Goal: Task Accomplishment & Management: Manage account settings

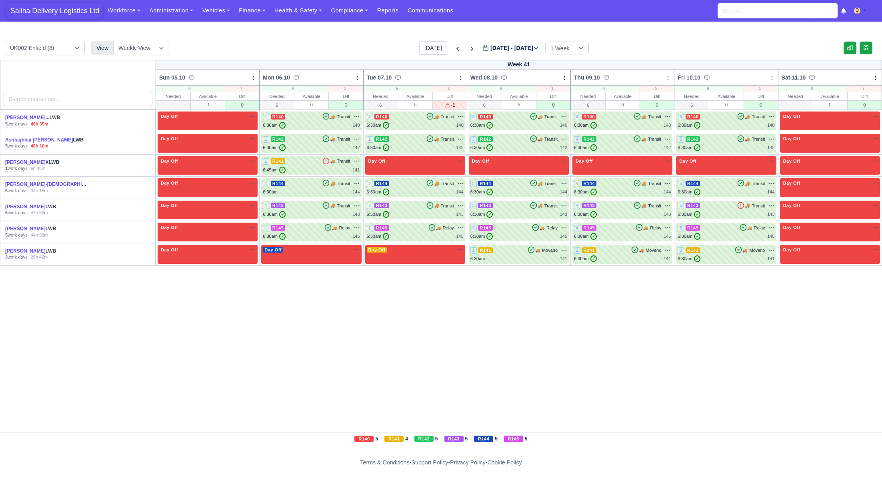
click at [45, 10] on span "Saliha Delivery Logistics Ltd" at bounding box center [54, 11] width 97 height 16
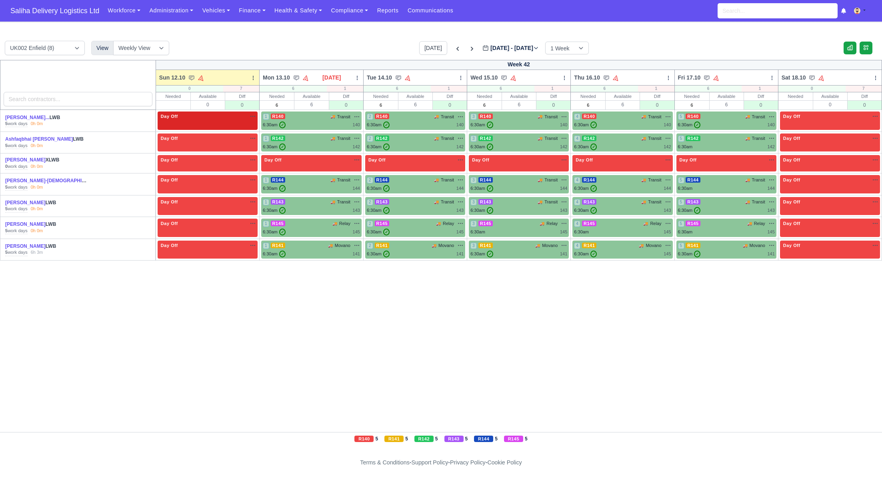
click at [176, 114] on span "Day Off" at bounding box center [169, 117] width 20 height 6
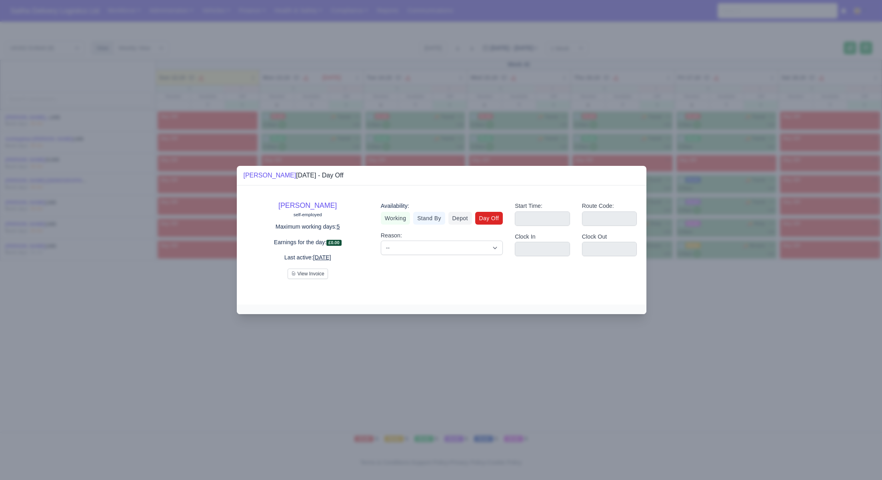
click at [178, 106] on div at bounding box center [441, 240] width 882 height 480
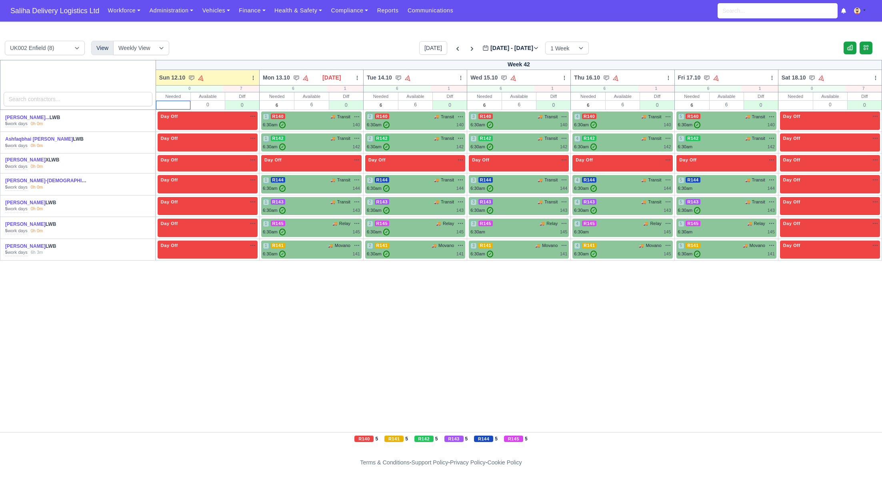
click at [165, 105] on input "text" at bounding box center [173, 105] width 34 height 8
type input "0"
click at [807, 101] on input "0" at bounding box center [795, 105] width 34 height 8
type input "0"
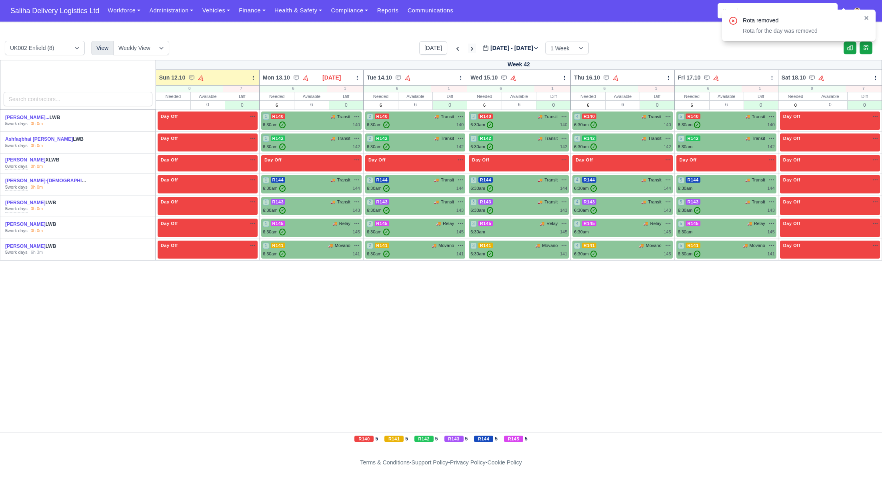
click at [468, 46] on icon at bounding box center [472, 49] width 8 height 8
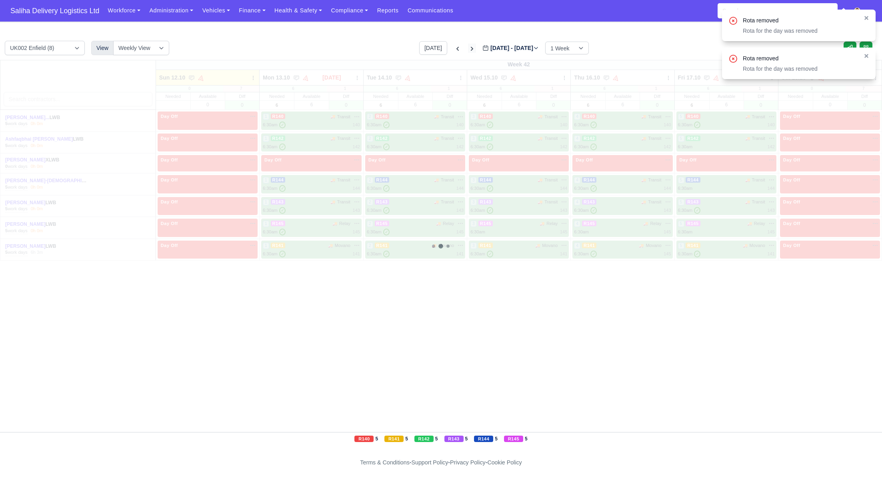
type input "2025-10-19"
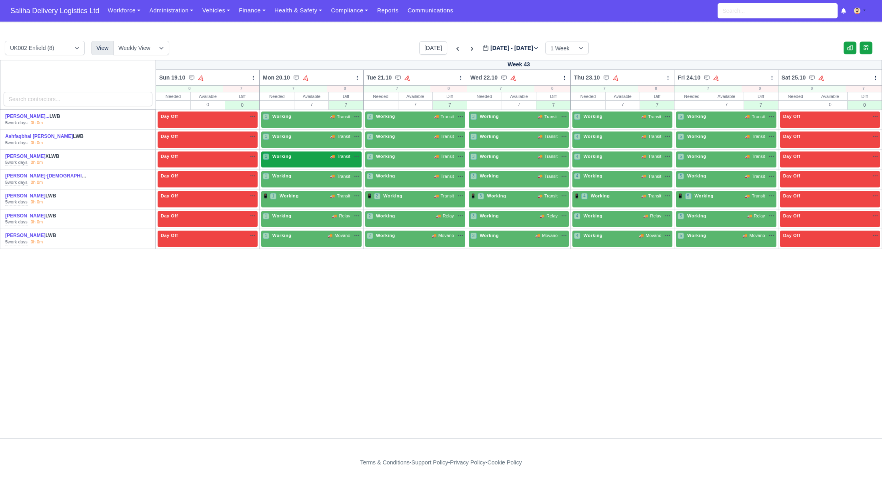
click at [307, 153] on div "1 Working 🚚 Transit" at bounding box center [311, 156] width 97 height 7
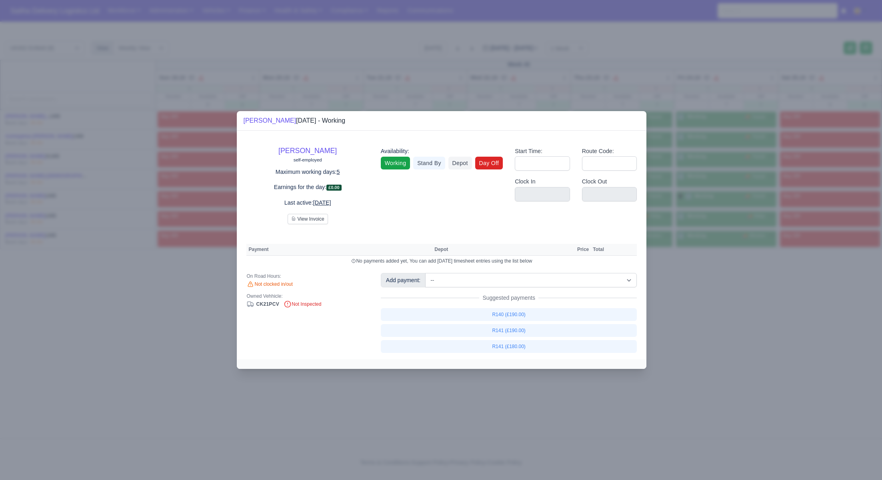
click at [498, 167] on link "Day Off" at bounding box center [489, 163] width 28 height 13
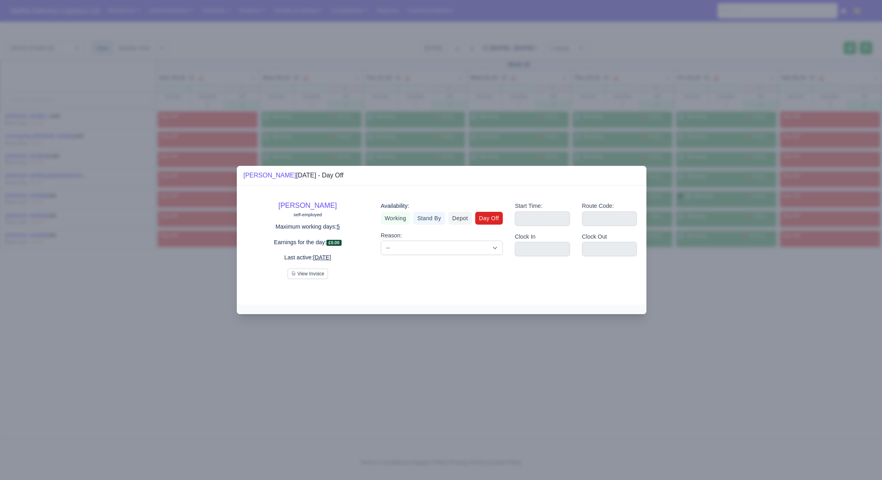
drag, startPoint x: 689, startPoint y: 292, endPoint x: 685, endPoint y: 289, distance: 4.5
click at [688, 292] on div at bounding box center [441, 240] width 882 height 480
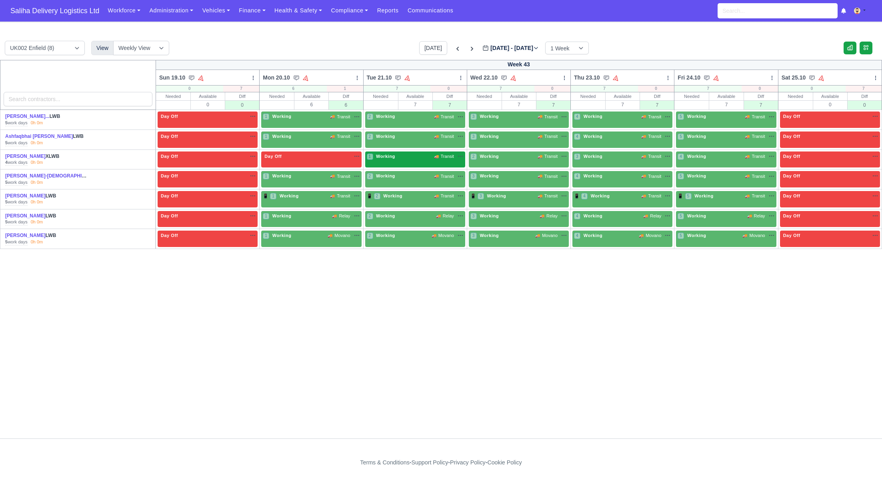
click at [441, 162] on div "1 Working 🚚 Transit" at bounding box center [415, 160] width 100 height 16
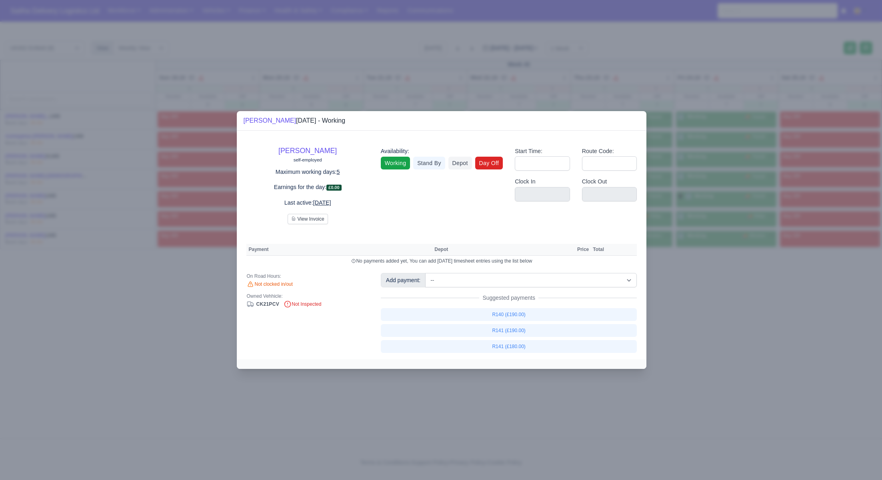
click at [480, 168] on link "Day Off" at bounding box center [489, 163] width 28 height 13
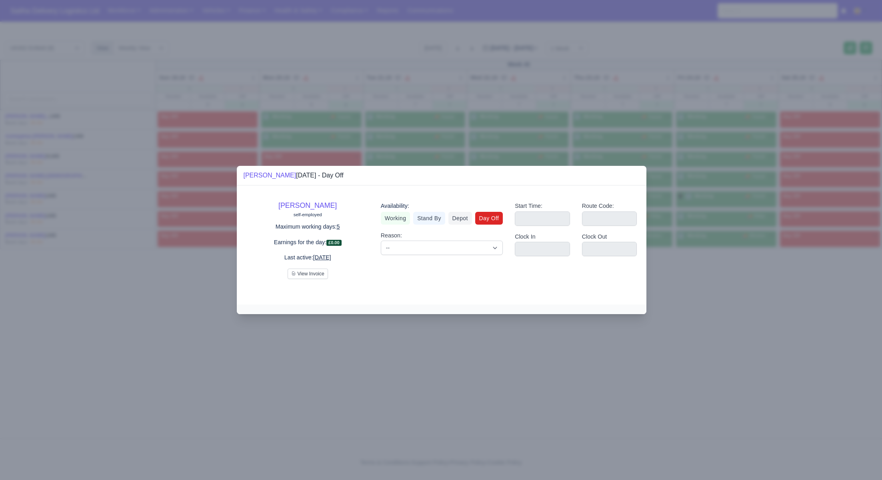
drag, startPoint x: 697, startPoint y: 294, endPoint x: 681, endPoint y: 282, distance: 20.1
click at [689, 287] on div at bounding box center [441, 240] width 882 height 480
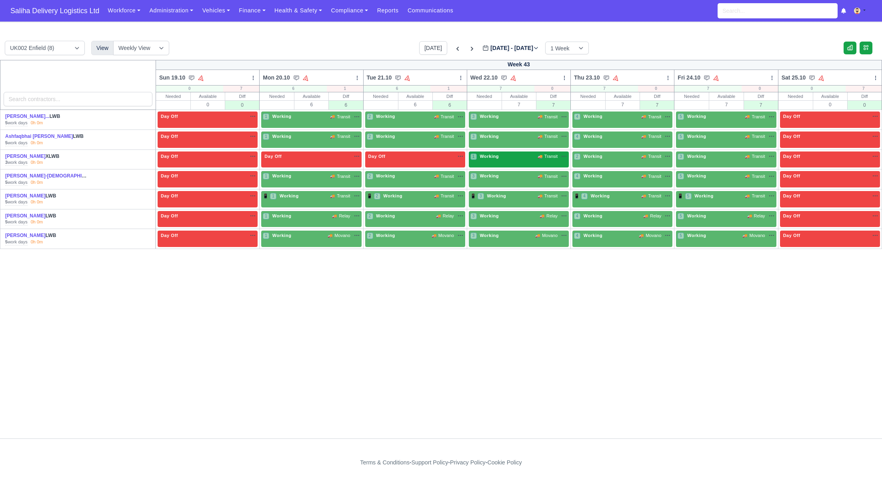
click at [522, 164] on div "1 Working 🚚 Transit" at bounding box center [519, 160] width 100 height 16
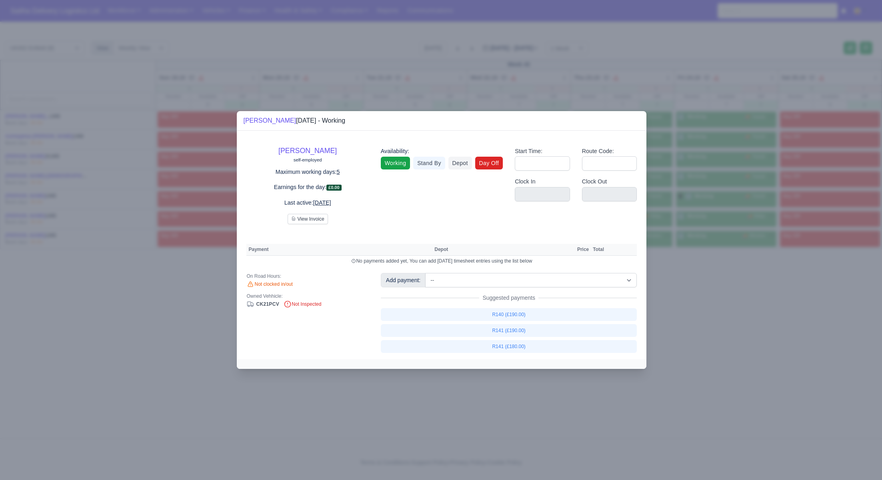
click at [499, 162] on link "Day Off" at bounding box center [489, 163] width 28 height 13
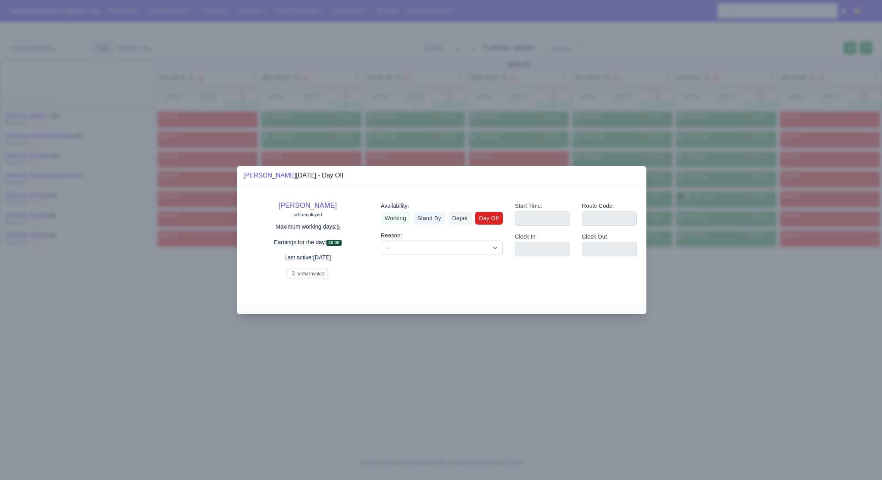
drag, startPoint x: 696, startPoint y: 304, endPoint x: 659, endPoint y: 249, distance: 66.2
click at [695, 303] on div at bounding box center [441, 240] width 882 height 480
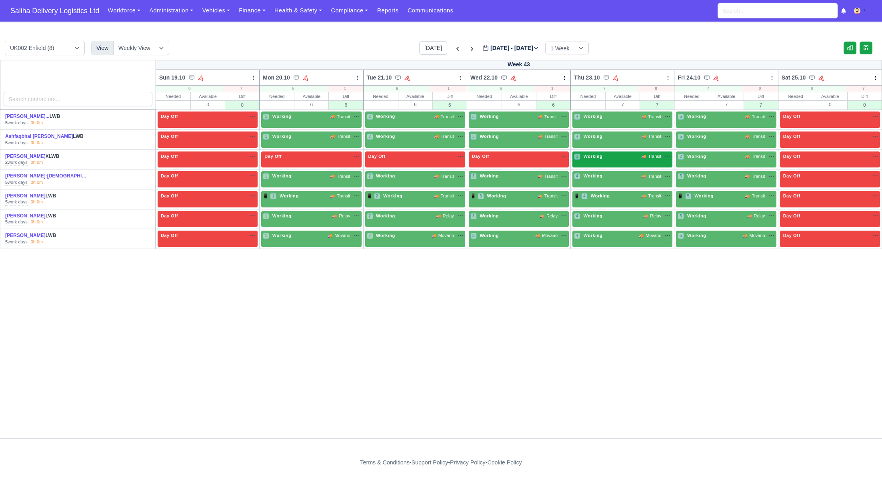
click at [617, 161] on div "1 Working 🚚 Transit" at bounding box center [622, 157] width 97 height 8
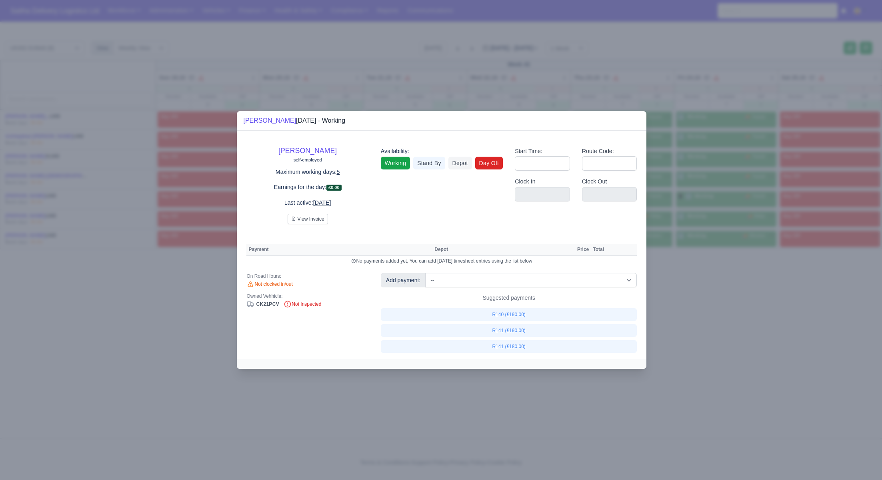
drag, startPoint x: 493, startPoint y: 160, endPoint x: 520, endPoint y: 180, distance: 33.7
click at [493, 160] on link "Day Off" at bounding box center [489, 163] width 28 height 13
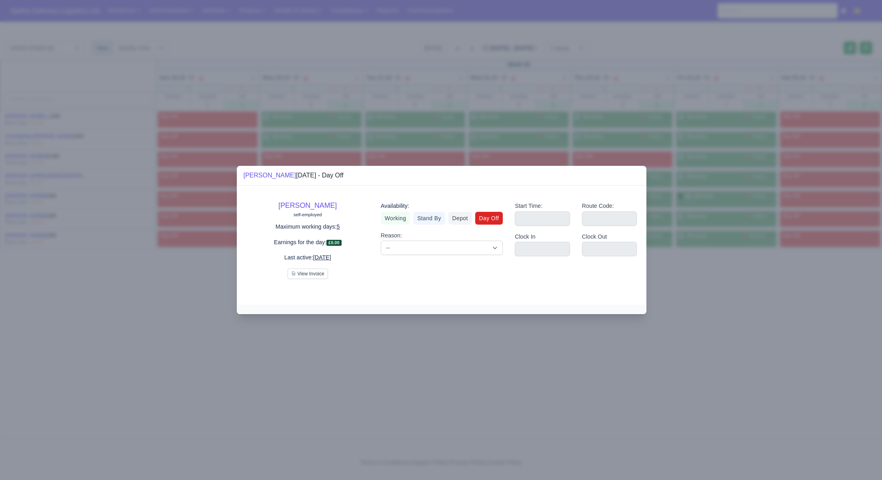
click at [753, 353] on div at bounding box center [441, 240] width 882 height 480
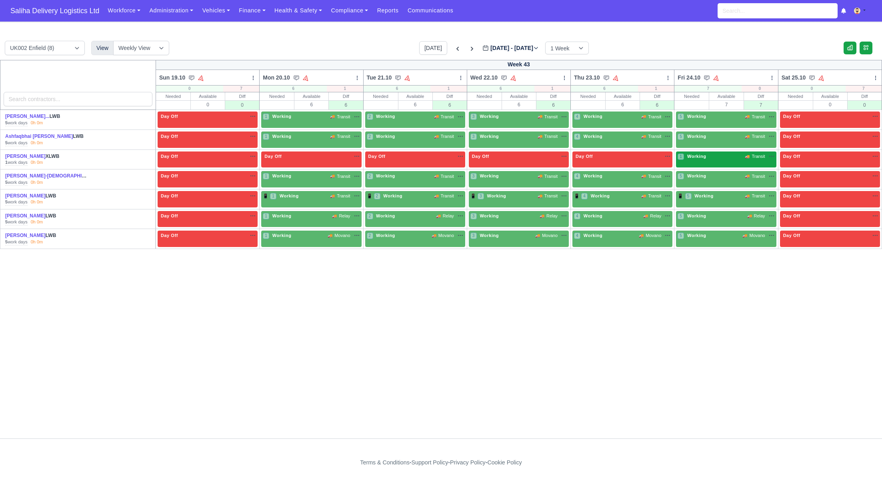
click at [728, 160] on div "1 Working 🚚 Transit" at bounding box center [725, 157] width 97 height 8
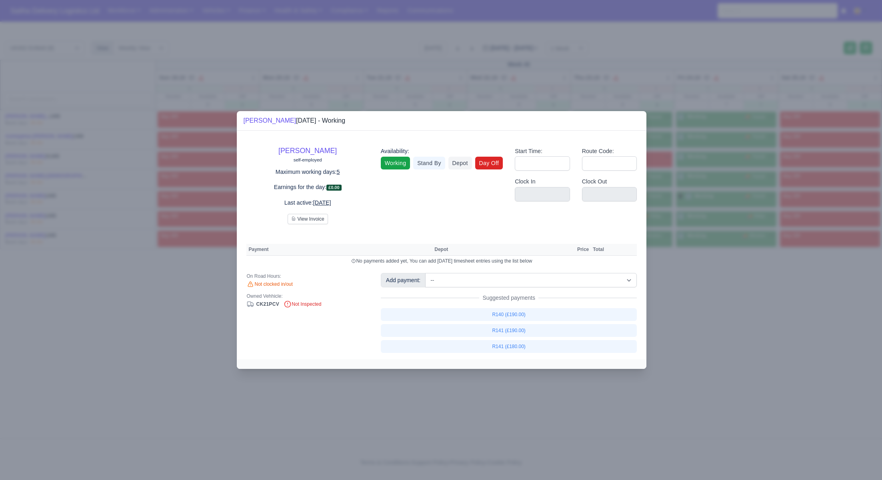
click at [477, 164] on link "Day Off" at bounding box center [489, 163] width 28 height 13
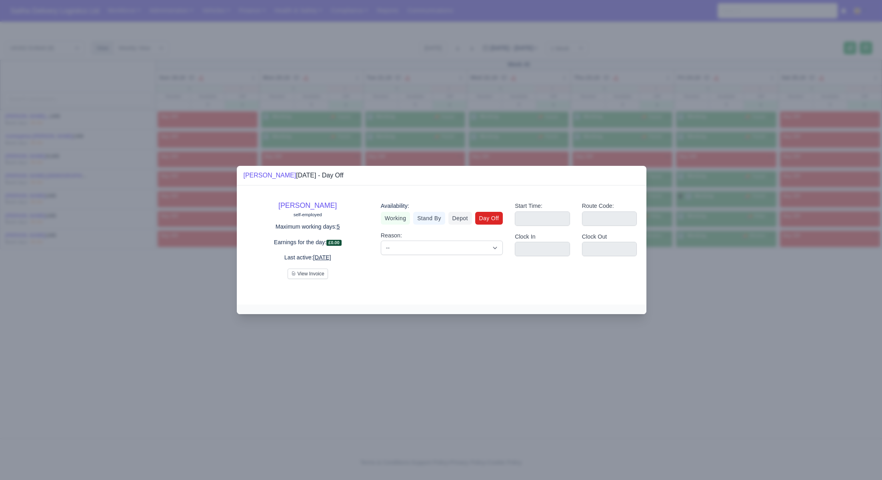
click at [695, 309] on div at bounding box center [441, 240] width 882 height 480
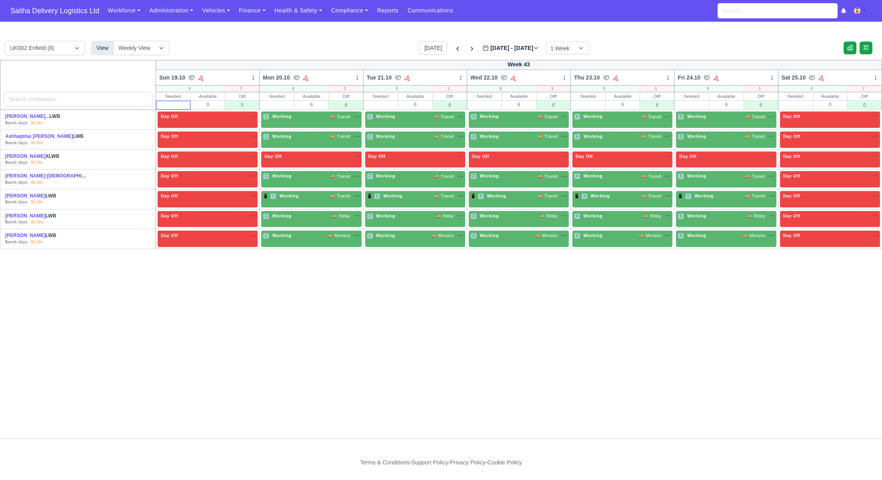
click at [185, 106] on input "text" at bounding box center [173, 105] width 34 height 8
type input "0"
click at [279, 106] on input "text" at bounding box center [277, 105] width 34 height 8
type input "6"
click at [397, 108] on div "Needed Available 6 Diff 6" at bounding box center [414, 101] width 103 height 18
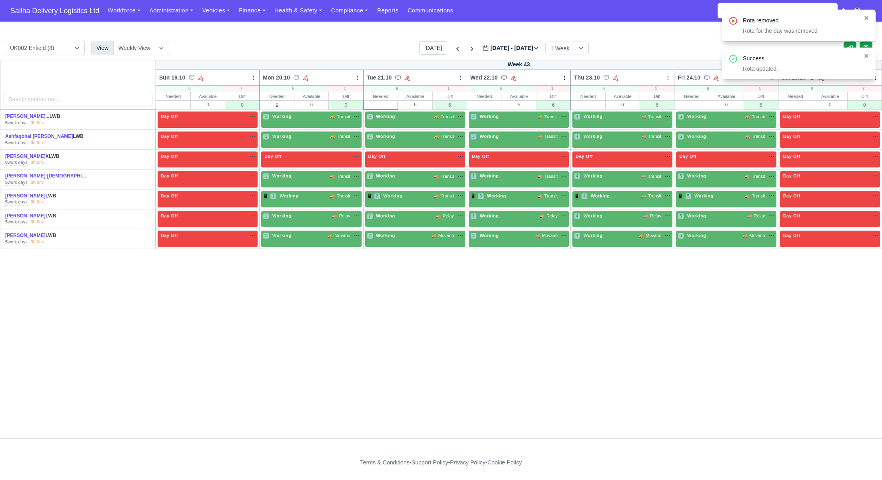
click at [390, 107] on input "text" at bounding box center [381, 105] width 34 height 8
type input "6"
drag, startPoint x: 485, startPoint y: 110, endPoint x: 495, endPoint y: 104, distance: 12.3
click at [485, 110] on td "3 Working 🚚 Transit" at bounding box center [519, 120] width 104 height 20
click at [491, 105] on input "text" at bounding box center [484, 105] width 34 height 8
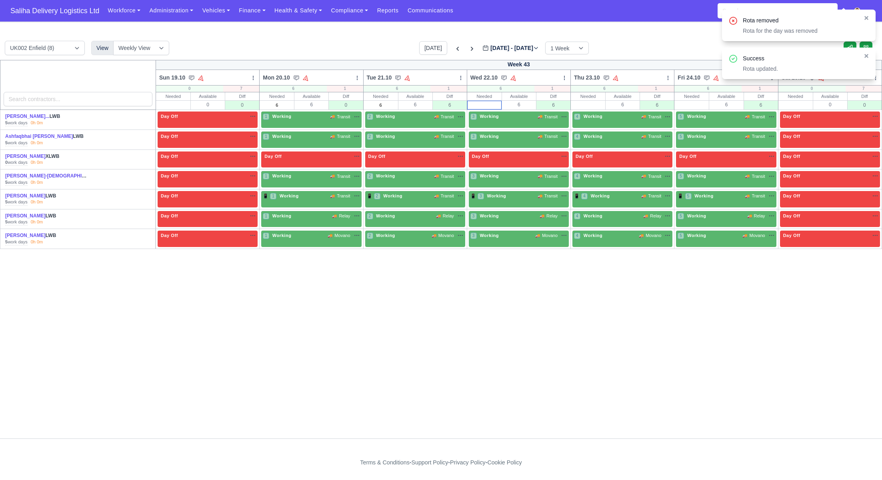
type input "6"
click at [495, 104] on input "6" at bounding box center [484, 105] width 34 height 8
type input "6"
click at [594, 108] on input "text" at bounding box center [588, 105] width 34 height 8
drag, startPoint x: 687, startPoint y: 106, endPoint x: 697, endPoint y: 106, distance: 9.6
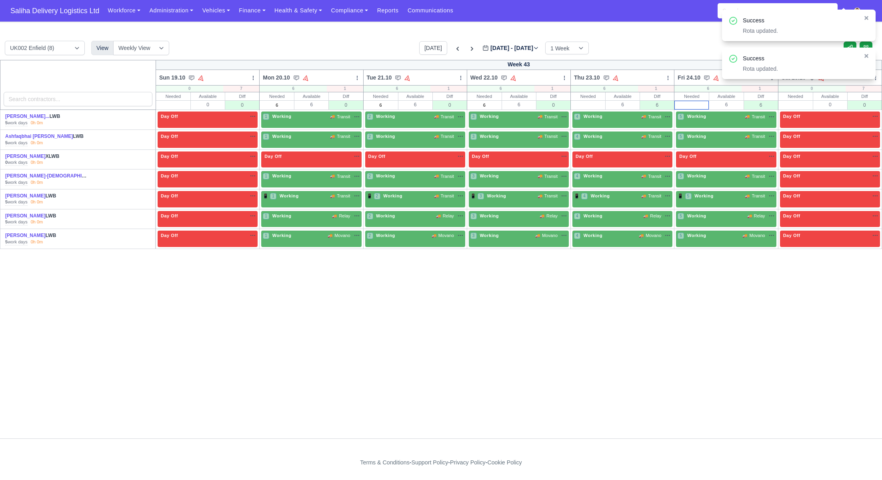
click at [687, 106] on input "text" at bounding box center [692, 105] width 34 height 8
click at [790, 106] on input "text" at bounding box center [795, 105] width 34 height 8
type input "0"
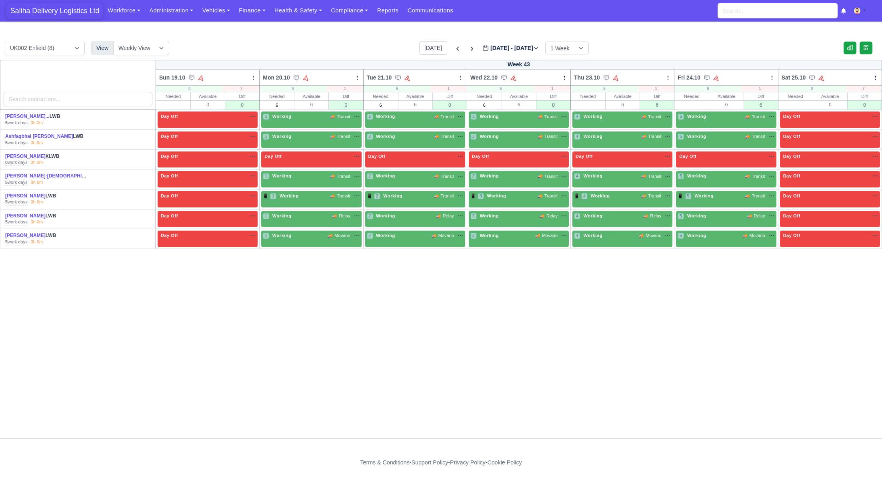
drag, startPoint x: 54, startPoint y: 12, endPoint x: 70, endPoint y: 5, distance: 17.9
click at [54, 12] on span "Saliha Delivery Logistics Ltd" at bounding box center [54, 11] width 97 height 16
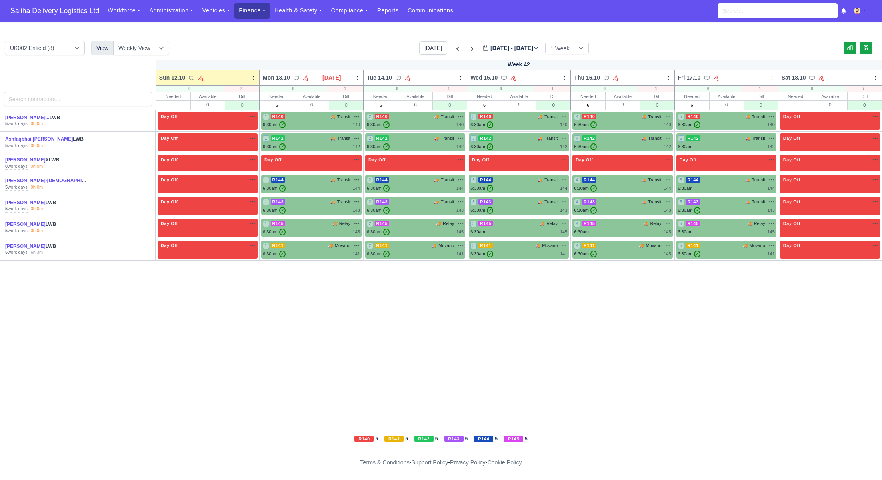
click at [241, 12] on link "Finance" at bounding box center [252, 11] width 36 height 16
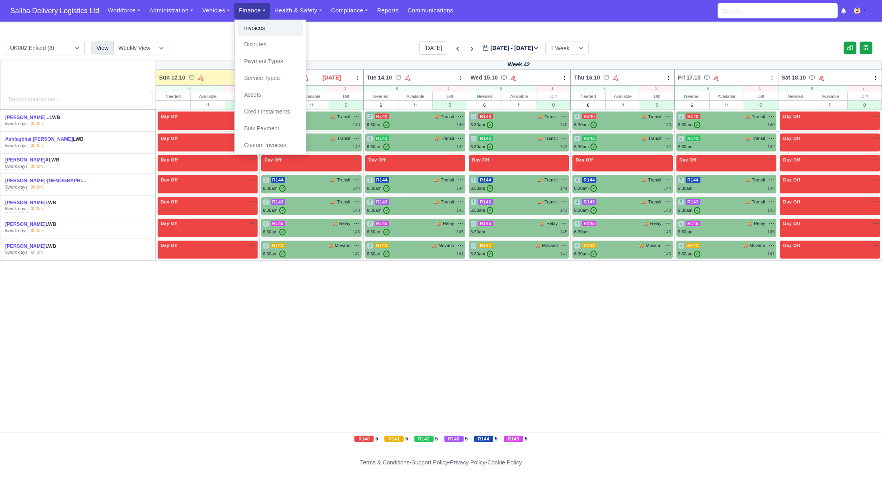
click at [259, 27] on link "Invoices" at bounding box center [270, 28] width 65 height 17
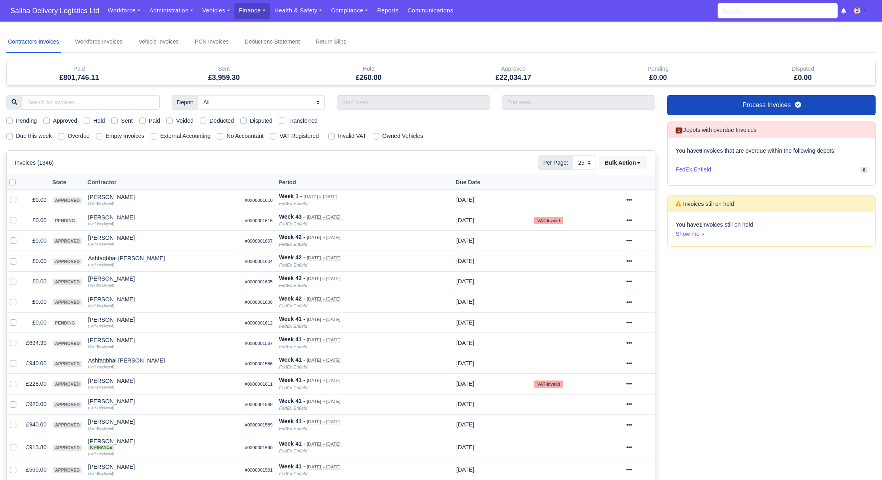
select select "25"
click at [16, 120] on label "Pending" at bounding box center [26, 120] width 21 height 9
click at [12, 120] on input "Pending" at bounding box center [9, 119] width 6 height 6
checkbox input "true"
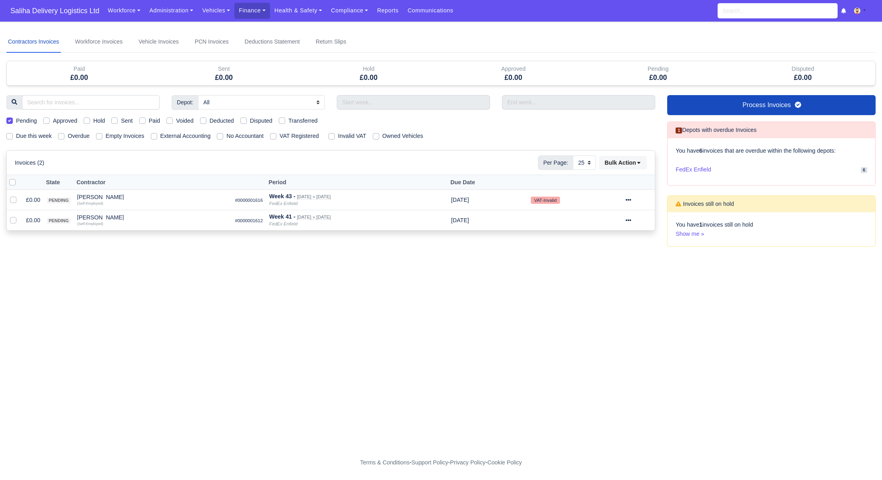
click at [19, 178] on label at bounding box center [19, 178] width 0 height 0
click at [12, 180] on input "checkbox" at bounding box center [12, 181] width 6 height 6
checkbox input "true"
click at [589, 160] on select "10 25 50" at bounding box center [584, 163] width 23 height 14
click at [637, 162] on icon at bounding box center [638, 163] width 3 height 2
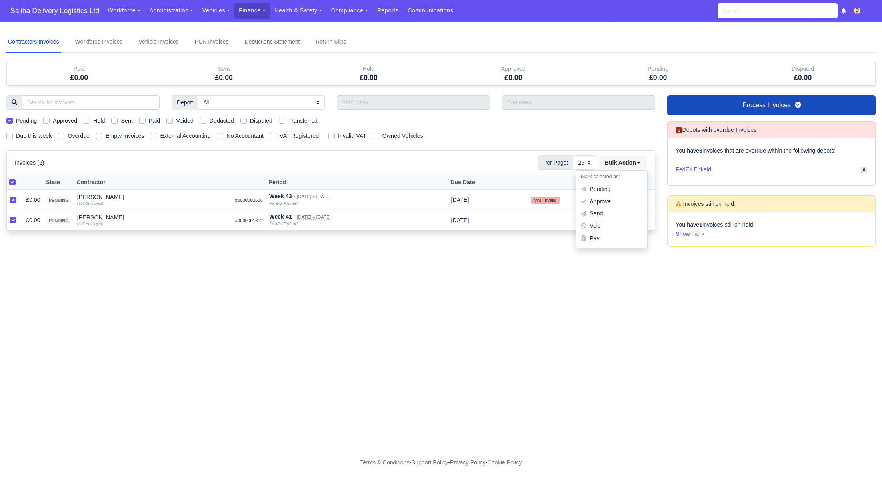
drag, startPoint x: 600, startPoint y: 227, endPoint x: 593, endPoint y: 226, distance: 6.8
click at [600, 227] on div "Void" at bounding box center [611, 226] width 71 height 12
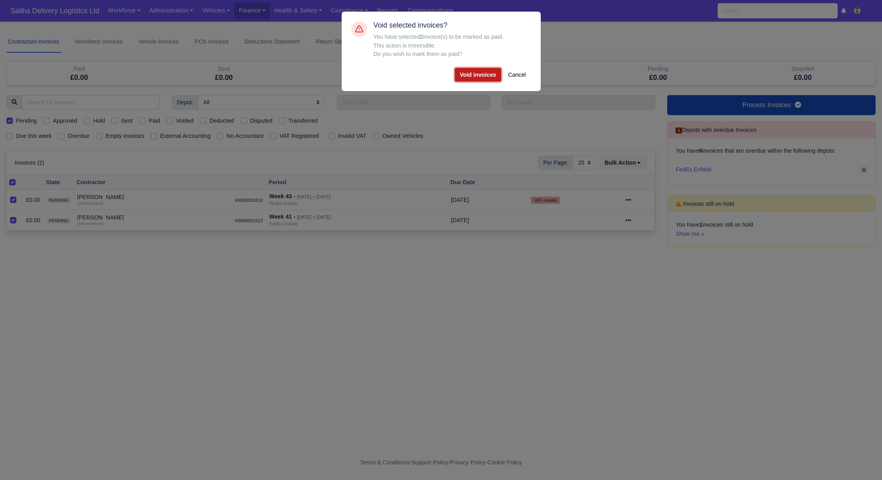
click at [483, 73] on button "Void invoices" at bounding box center [478, 75] width 47 height 14
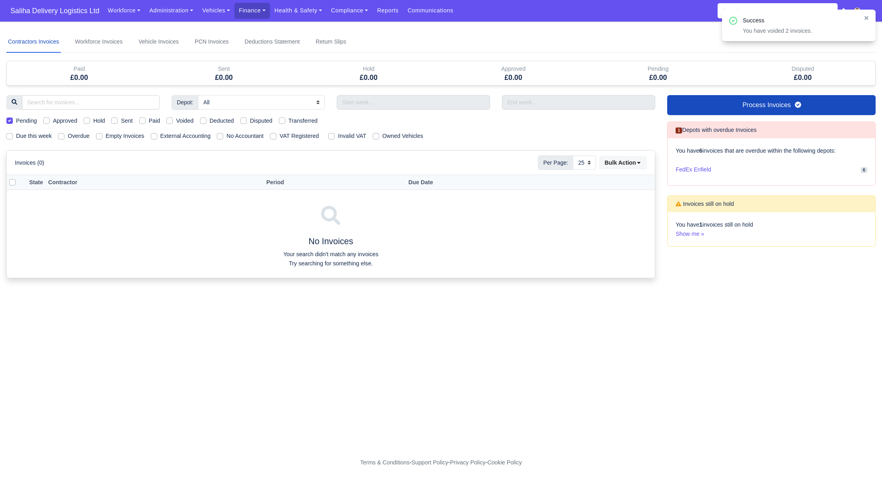
drag, startPoint x: 10, startPoint y: 135, endPoint x: 10, endPoint y: 131, distance: 4.1
click at [16, 135] on label "Due this week" at bounding box center [34, 136] width 36 height 9
click at [10, 135] on input "Due this week" at bounding box center [9, 135] width 6 height 6
checkbox input "true"
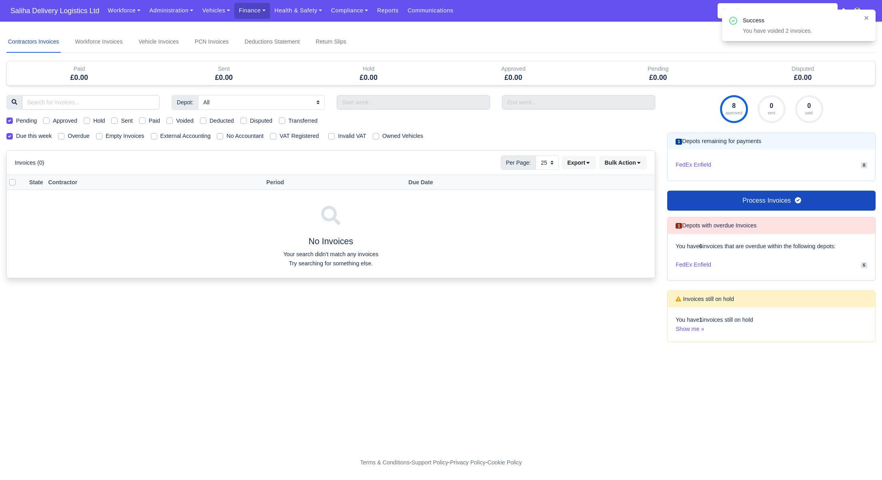
click at [16, 118] on label "Pending" at bounding box center [26, 120] width 21 height 9
click at [8, 118] on input "Pending" at bounding box center [9, 119] width 6 height 6
checkbox input "false"
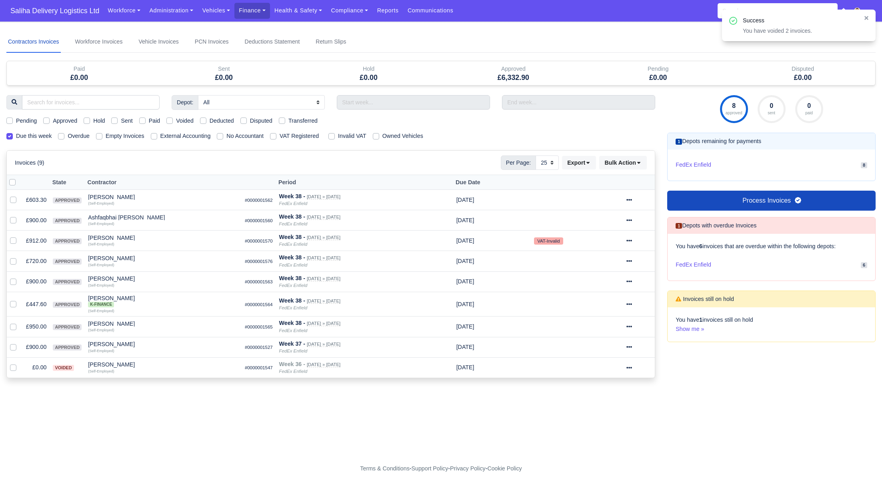
click at [53, 123] on label "Approved" at bounding box center [65, 120] width 24 height 9
click at [45, 123] on input "Approved" at bounding box center [46, 119] width 6 height 6
checkbox input "true"
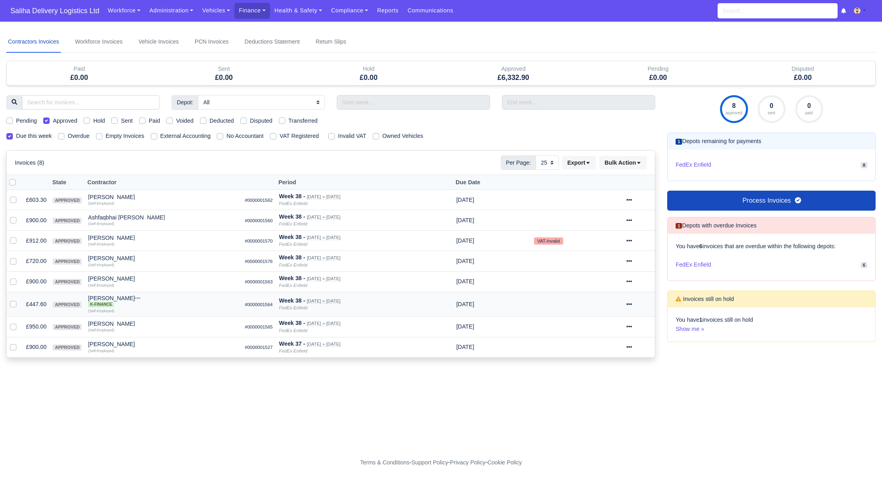
click at [99, 304] on span "K-Finance" at bounding box center [101, 305] width 26 height 6
click at [632, 198] on icon at bounding box center [629, 200] width 6 height 6
click at [607, 225] on link "Show Invoice" at bounding box center [609, 224] width 71 height 12
select select "25"
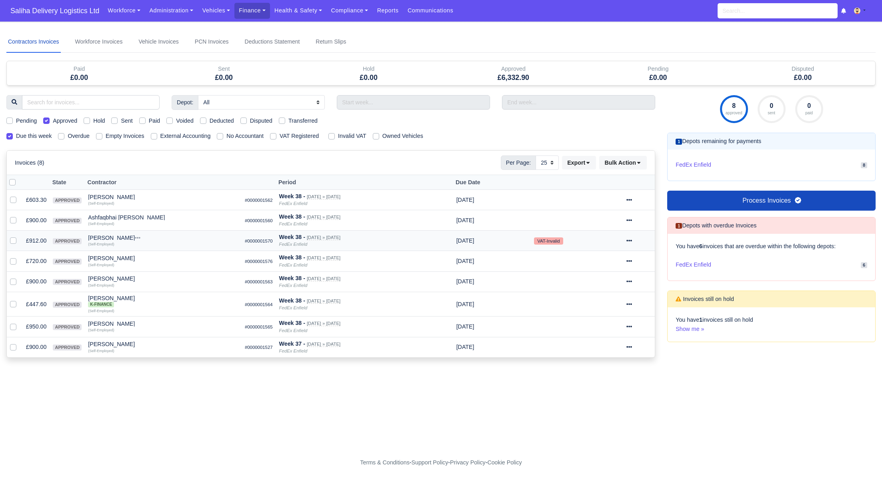
click at [632, 239] on icon at bounding box center [629, 241] width 6 height 6
click at [612, 265] on link "Show Invoice" at bounding box center [609, 265] width 71 height 12
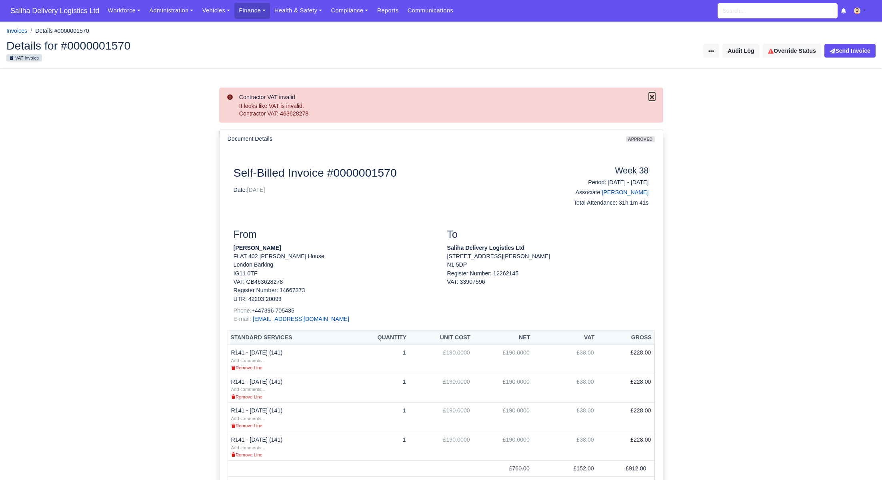
click at [653, 97] on icon "Close" at bounding box center [652, 97] width 6 height 6
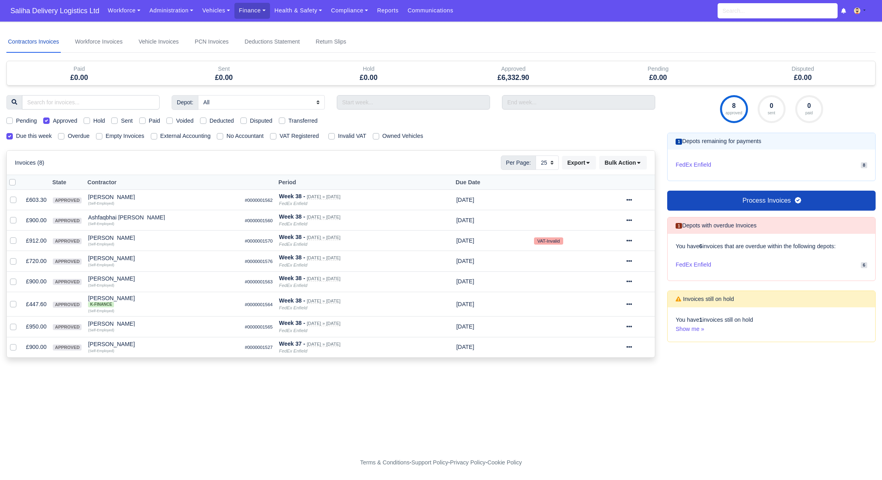
select select "25"
click at [632, 260] on icon at bounding box center [629, 261] width 6 height 2
click at [619, 286] on link "Show Invoice" at bounding box center [609, 285] width 71 height 12
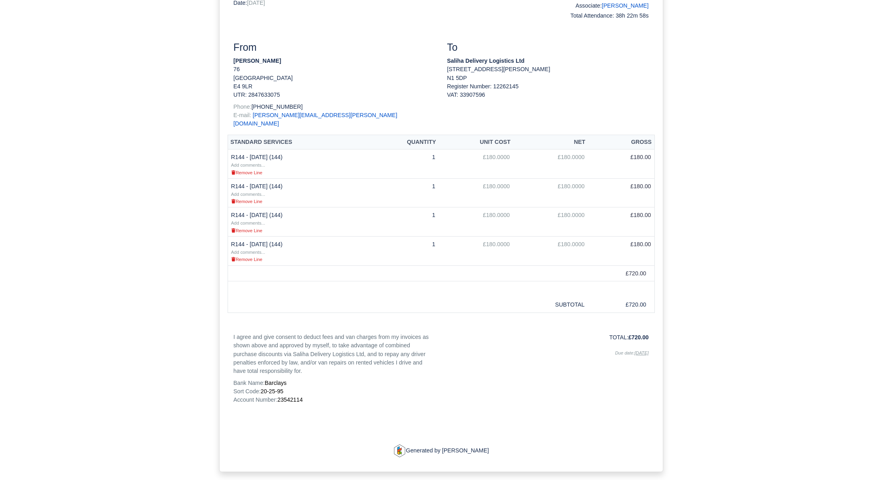
scroll to position [142, 0]
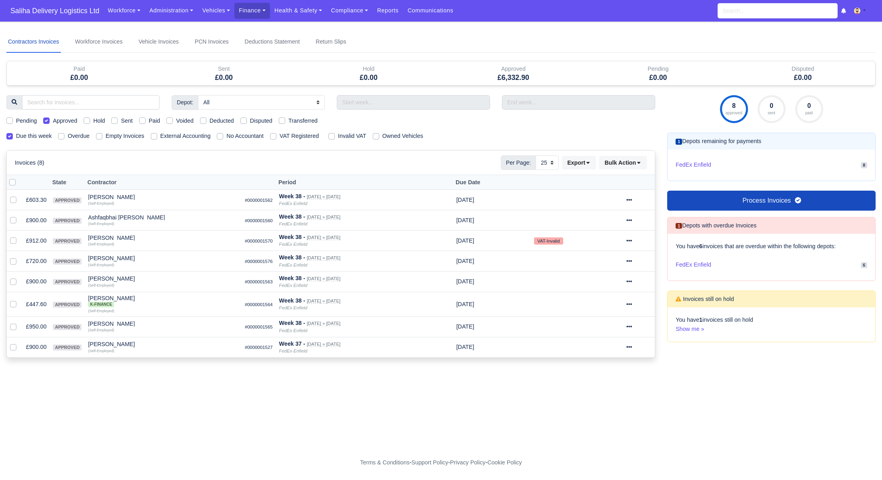
select select "25"
click at [639, 303] on div at bounding box center [638, 304] width 25 height 9
click at [616, 324] on link "Show Invoice" at bounding box center [609, 329] width 71 height 12
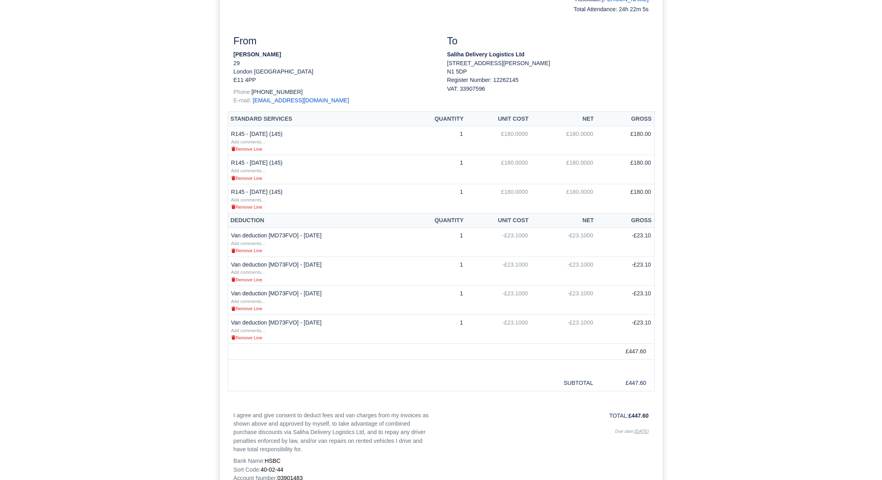
scroll to position [159, 0]
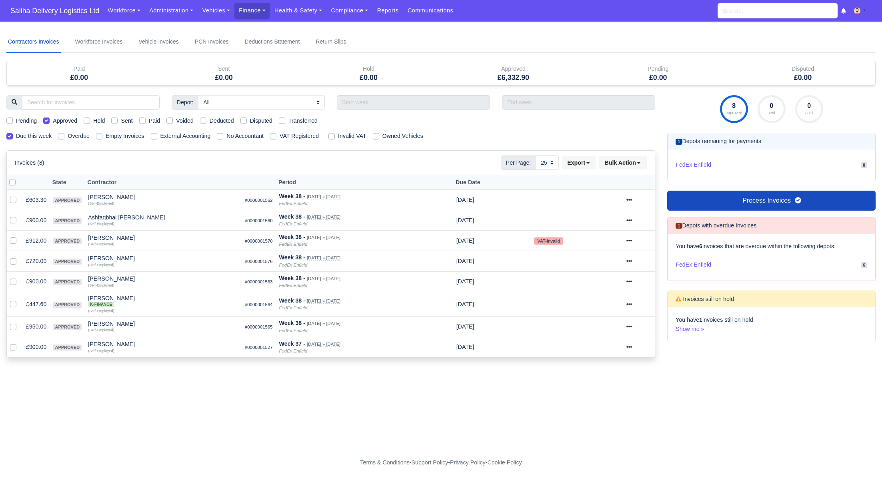
select select "25"
click at [632, 327] on icon at bounding box center [629, 327] width 6 height 6
click at [623, 347] on link "Show Invoice" at bounding box center [609, 351] width 71 height 12
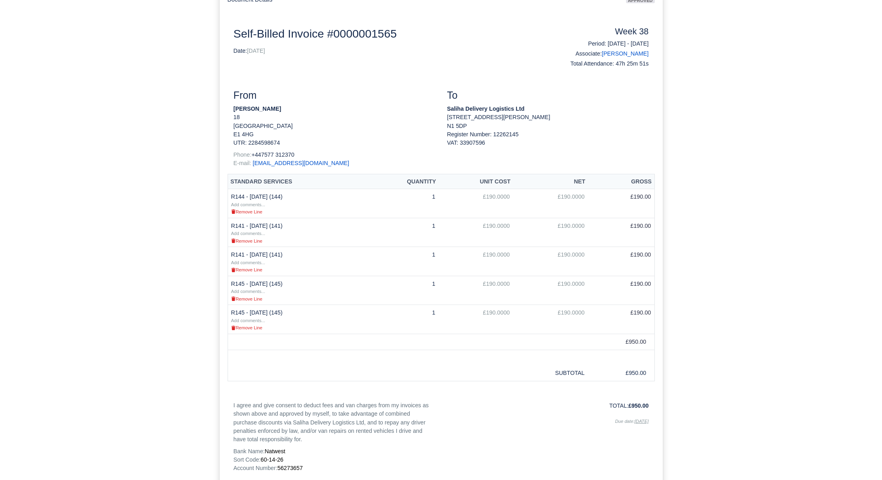
scroll to position [89, 0]
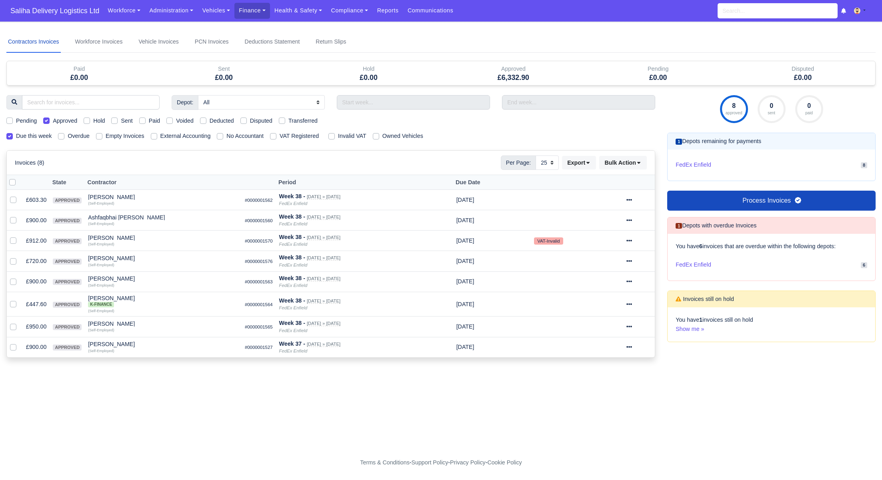
select select "25"
click at [632, 347] on icon at bounding box center [629, 347] width 6 height 6
click at [610, 369] on link "Show Invoice" at bounding box center [609, 371] width 71 height 12
select select "25"
click at [72, 7] on span "Saliha Delivery Logistics Ltd" at bounding box center [54, 11] width 97 height 16
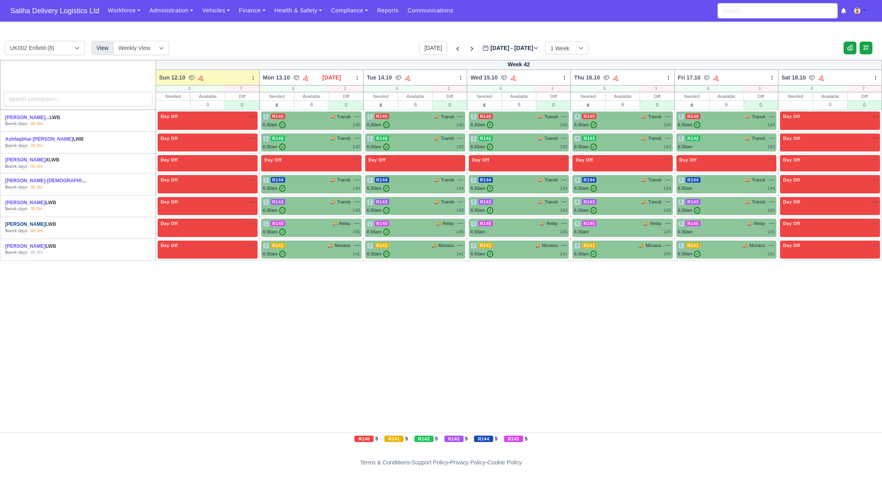
click at [21, 224] on link "[PERSON_NAME]" at bounding box center [25, 225] width 40 height 6
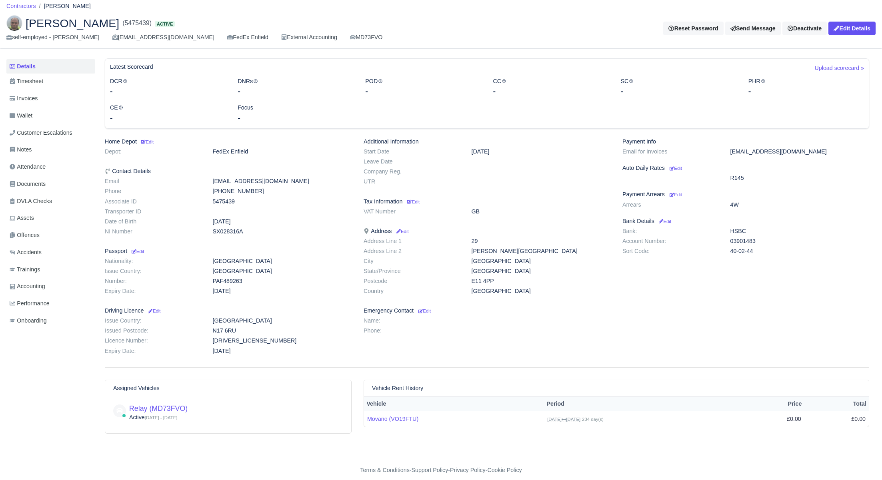
scroll to position [23, 0]
click at [28, 118] on span "Wallet" at bounding box center [21, 117] width 23 height 9
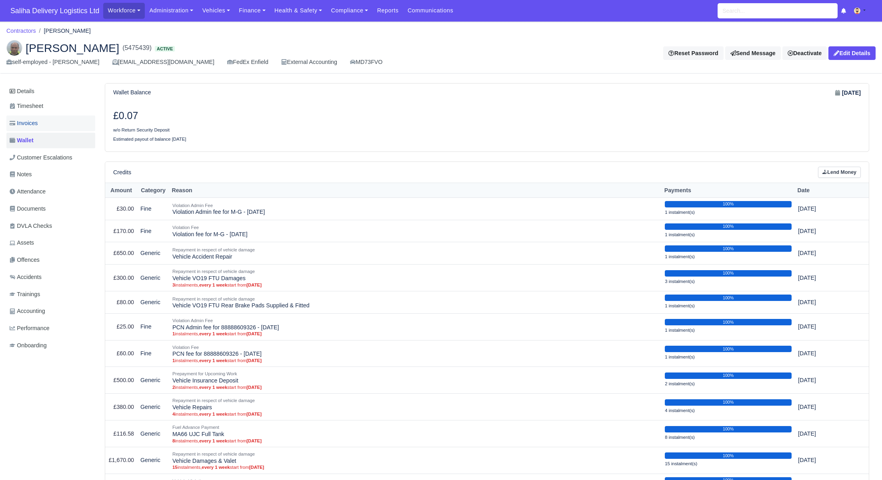
click at [38, 126] on span "Invoices" at bounding box center [24, 123] width 28 height 9
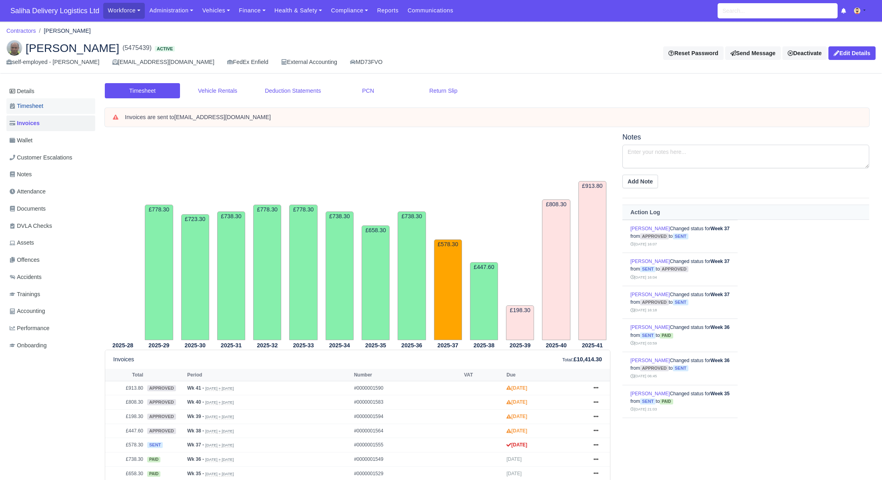
click at [40, 112] on link "Timesheet" at bounding box center [50, 106] width 89 height 16
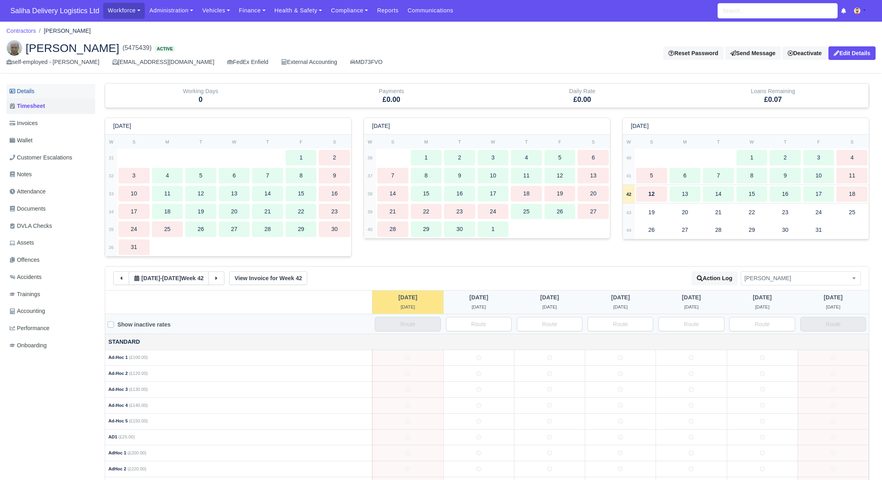
click at [38, 93] on link "Details" at bounding box center [50, 91] width 89 height 15
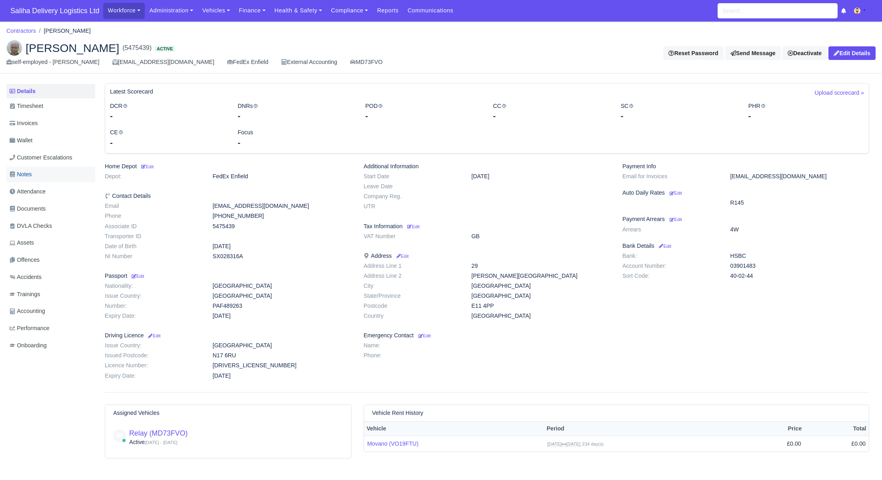
click at [36, 176] on link "Notes" at bounding box center [50, 175] width 89 height 16
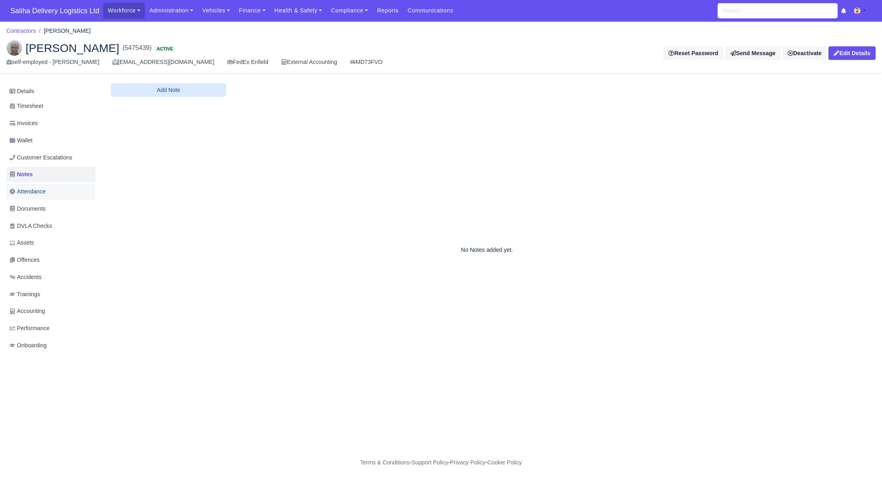
click at [36, 197] on link "Attendance" at bounding box center [50, 192] width 89 height 16
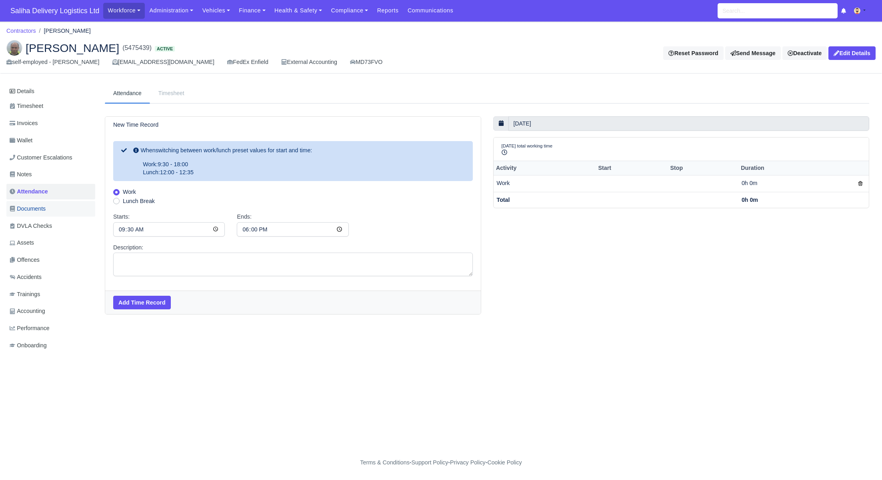
click at [54, 208] on link "Documents" at bounding box center [50, 209] width 89 height 16
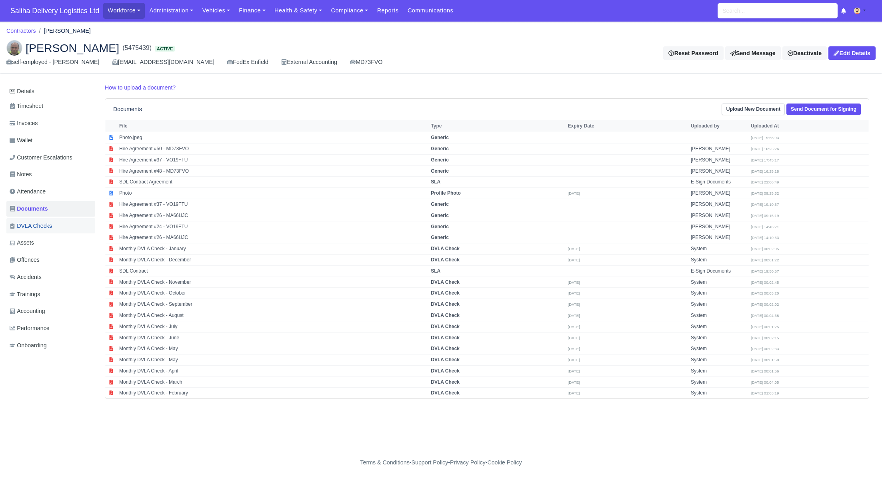
click at [52, 224] on span "DVLA Checks" at bounding box center [31, 226] width 42 height 9
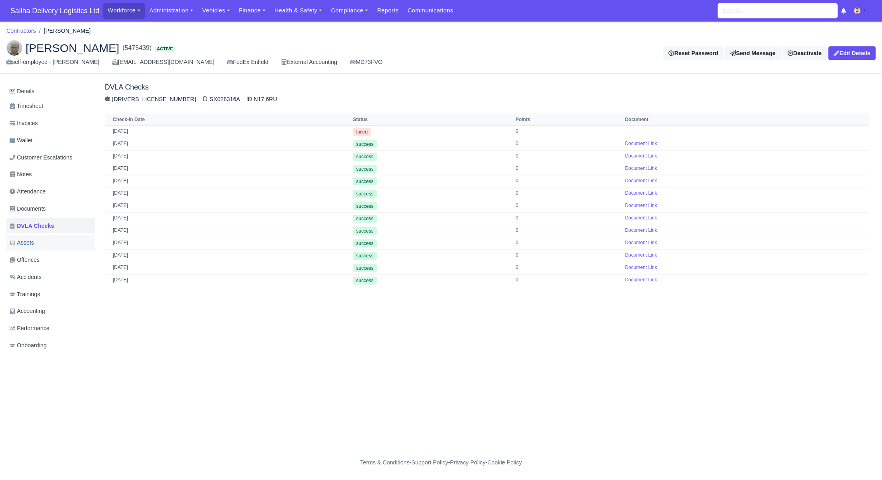
click at [46, 242] on link "Assets" at bounding box center [50, 243] width 89 height 16
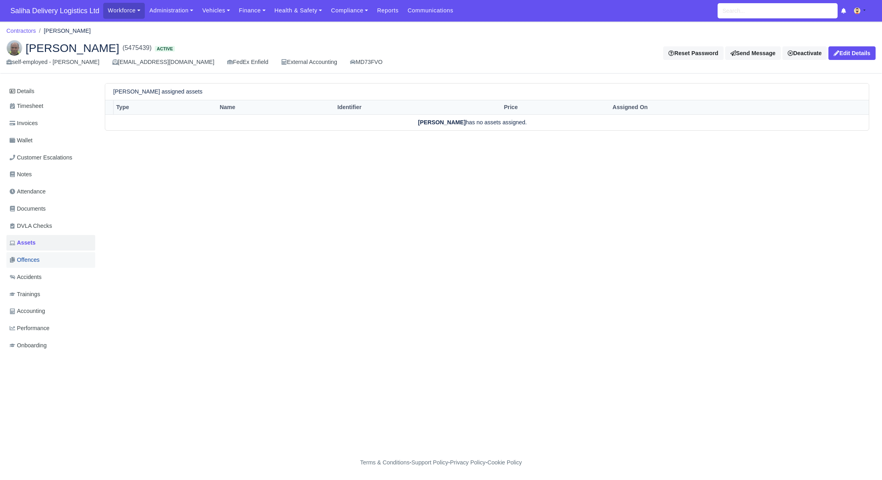
click at [43, 265] on link "Offences" at bounding box center [50, 260] width 89 height 16
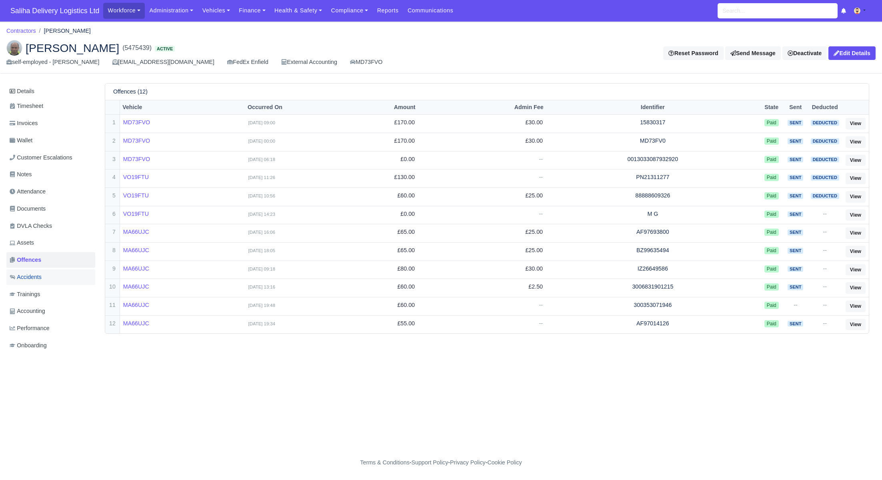
click at [27, 277] on span "Accidents" at bounding box center [26, 277] width 32 height 9
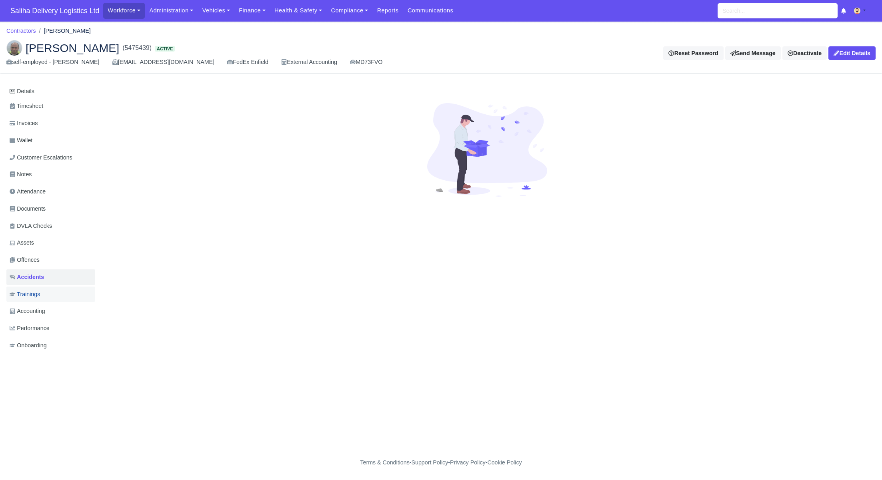
click at [27, 288] on link "Trainings" at bounding box center [50, 295] width 89 height 16
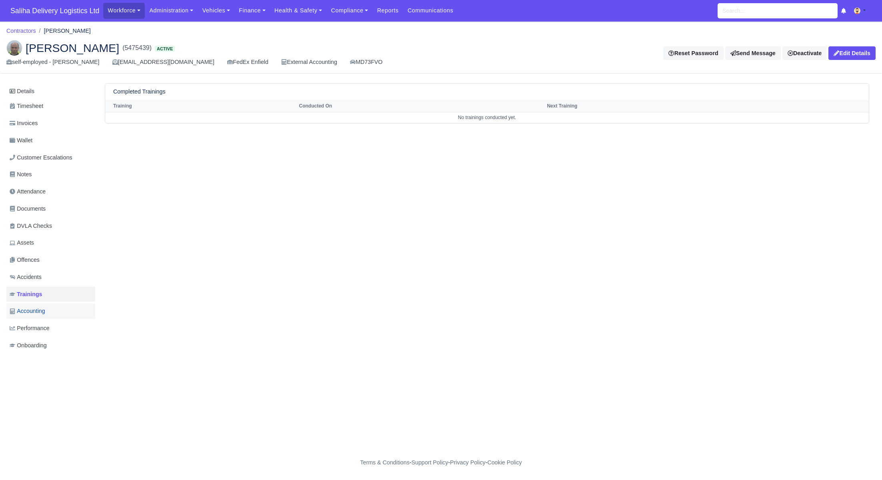
click at [26, 315] on span "Accounting" at bounding box center [28, 311] width 36 height 9
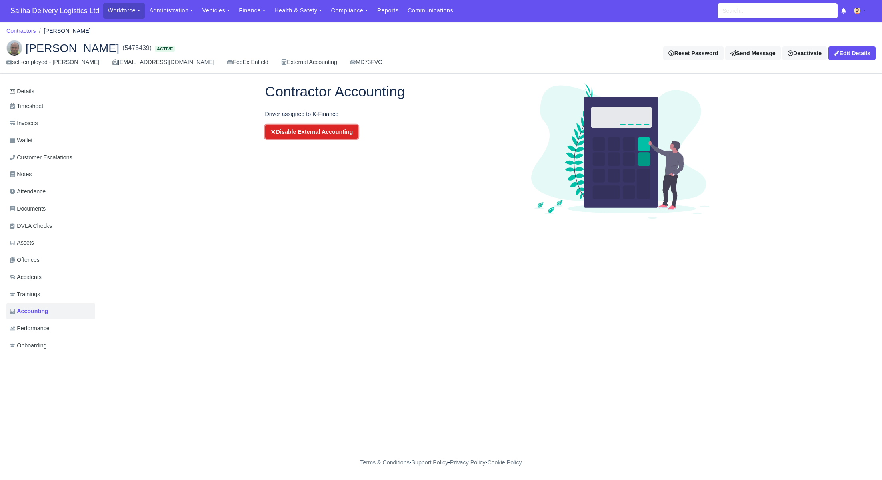
click at [273, 132] on icon "submit" at bounding box center [273, 132] width 4 height 4
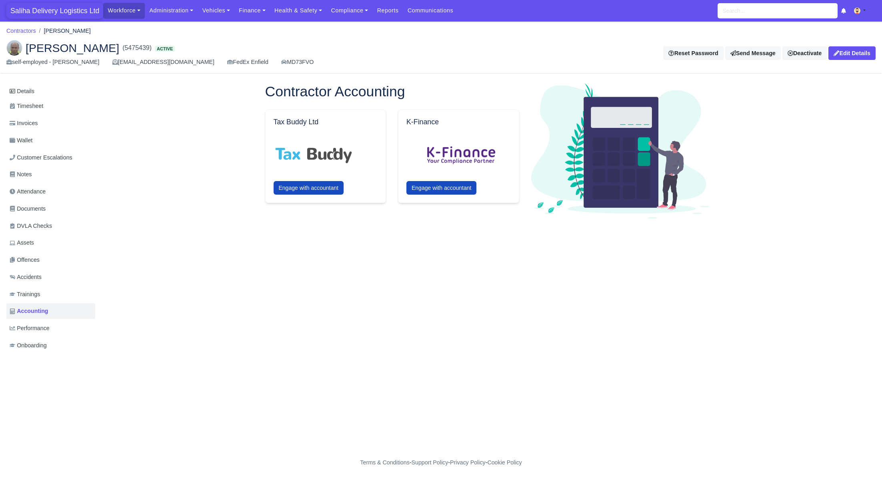
click at [66, 8] on span "Saliha Delivery Logistics Ltd" at bounding box center [54, 11] width 97 height 16
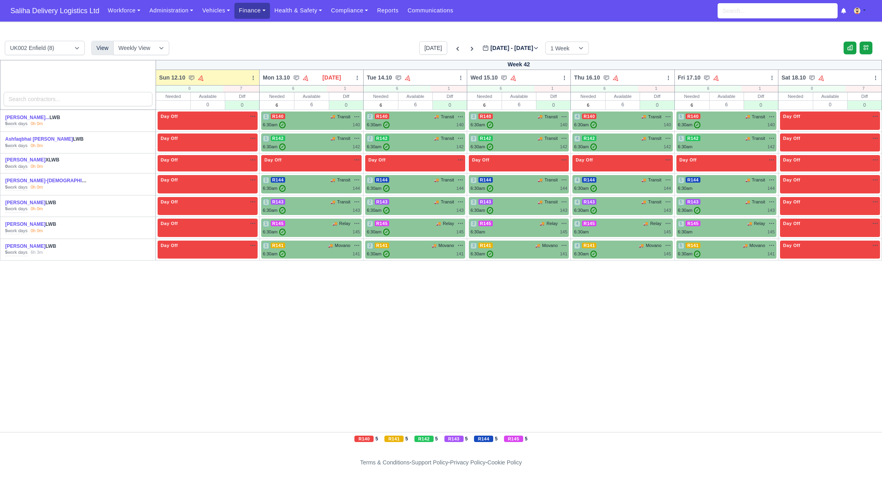
click at [242, 10] on link "Finance" at bounding box center [252, 11] width 36 height 16
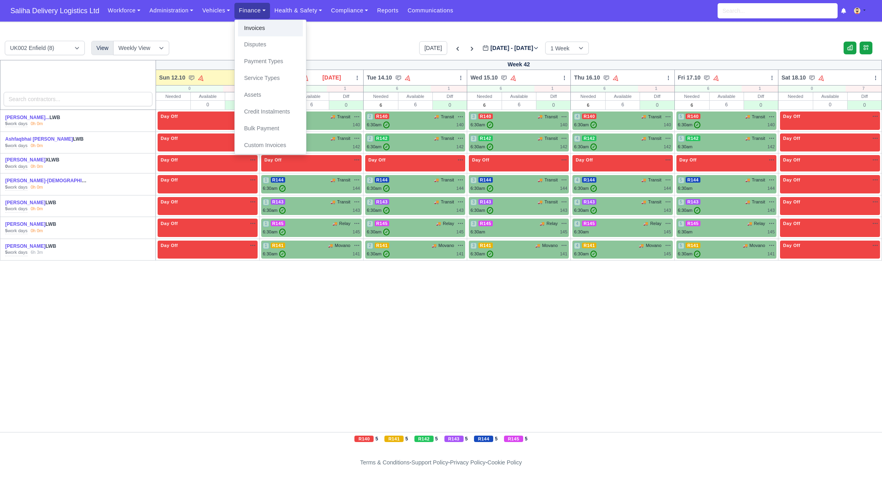
click at [244, 27] on link "Invoices" at bounding box center [270, 28] width 65 height 17
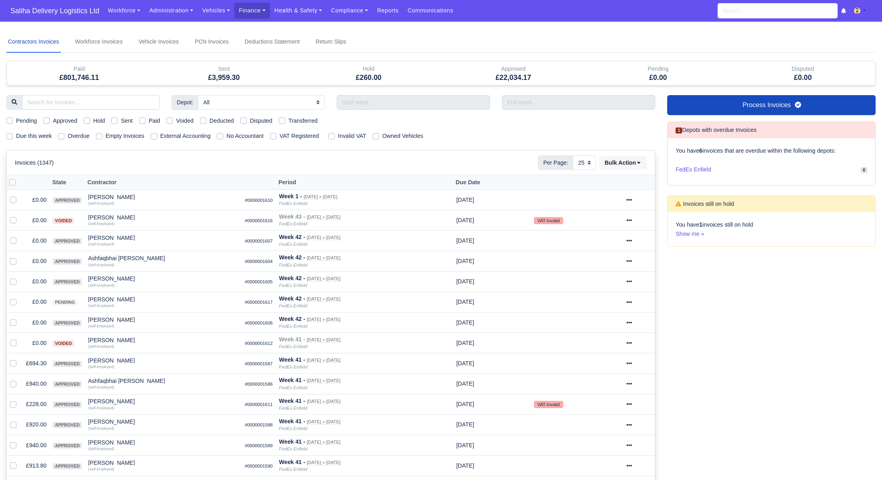
select select "25"
click at [16, 137] on label "Due this week" at bounding box center [34, 136] width 36 height 9
click at [6, 137] on input "Due this week" at bounding box center [9, 135] width 6 height 6
checkbox input "true"
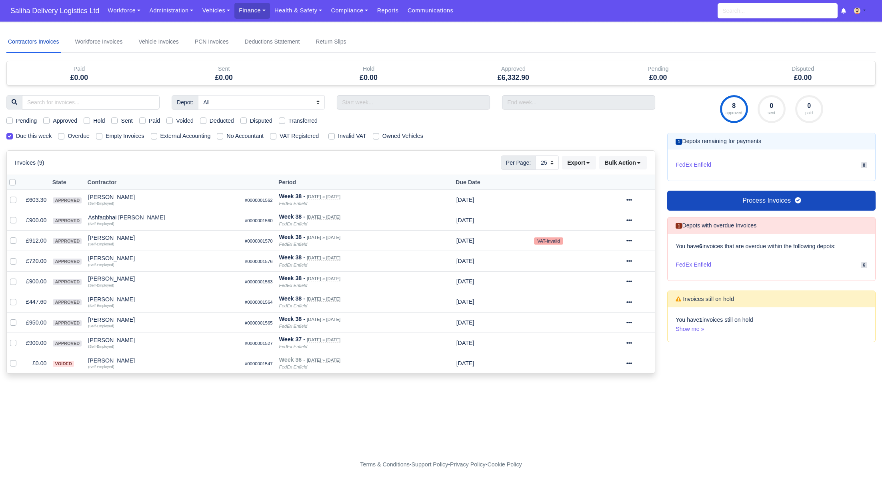
click at [53, 119] on label "Approved" at bounding box center [65, 120] width 24 height 9
click at [46, 119] on input "Approved" at bounding box center [46, 119] width 6 height 6
checkbox input "true"
